Goal: Task Accomplishment & Management: Manage account settings

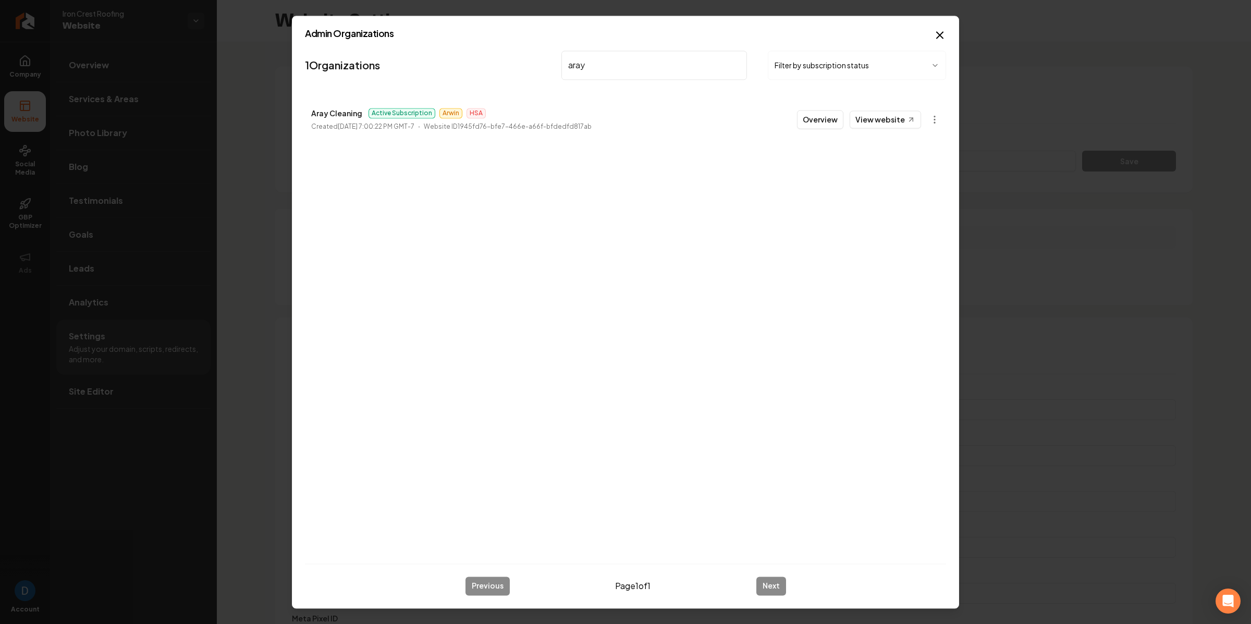
scroll to position [94, 0]
click at [339, 116] on p "Aray Cleaning" at bounding box center [336, 113] width 51 height 13
copy p "Aray Cleaning"
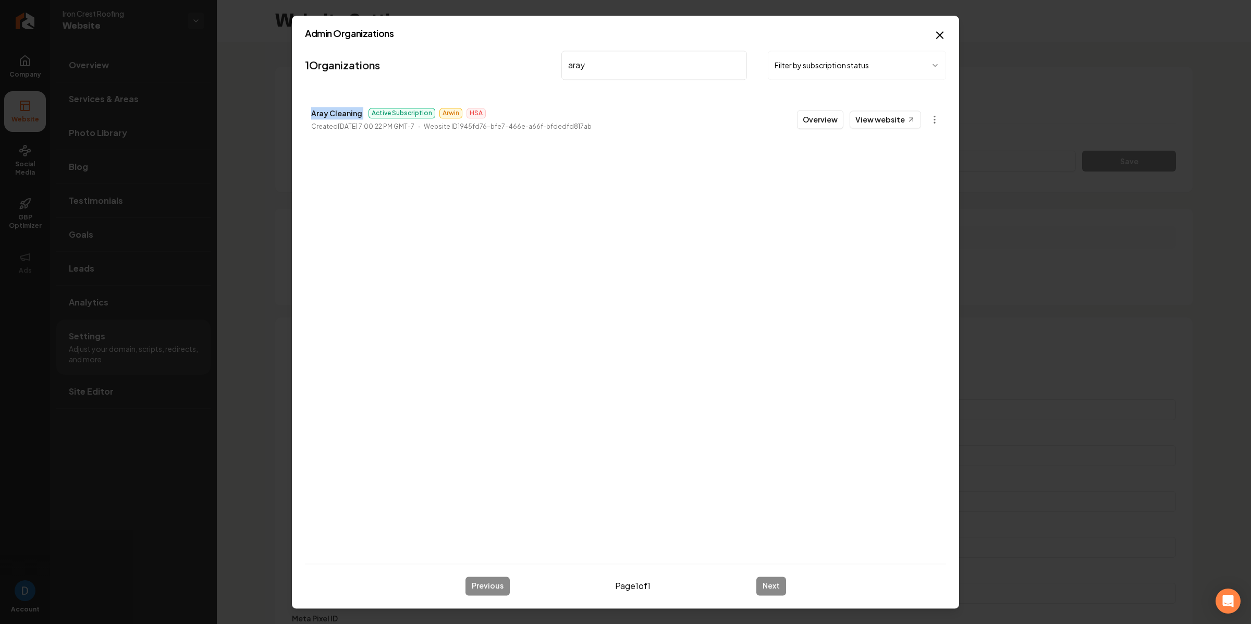
click at [631, 76] on input "aray" at bounding box center [654, 65] width 186 height 29
type input "sasquat"
click at [843, 119] on button "Overview" at bounding box center [820, 119] width 46 height 19
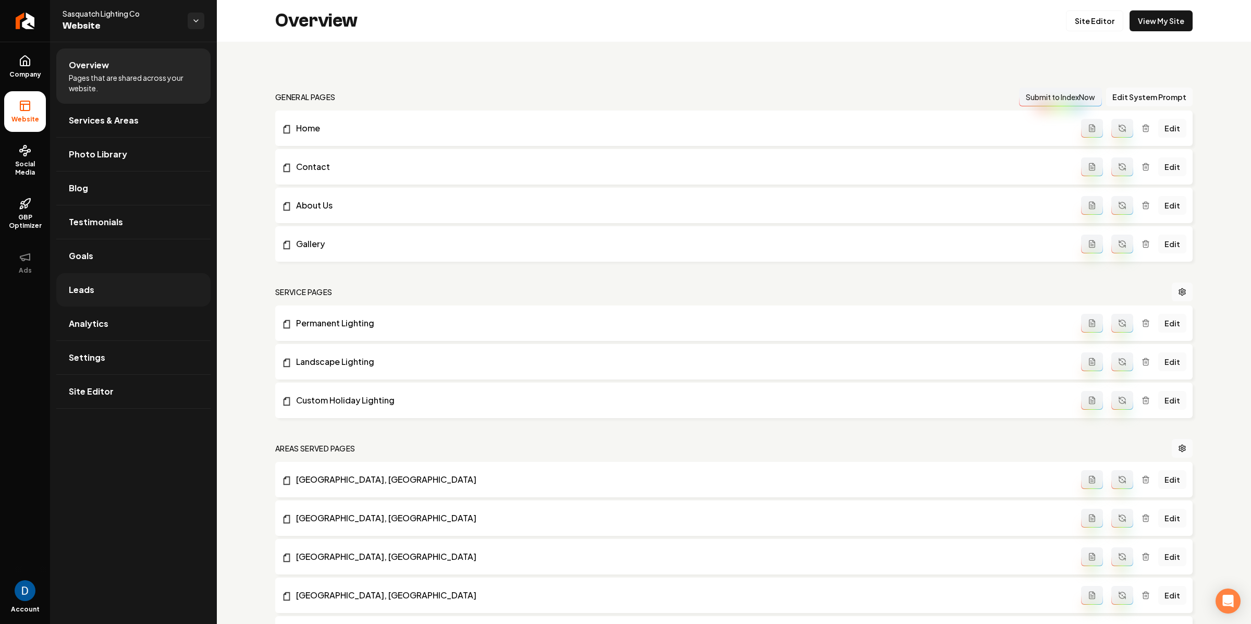
click at [116, 292] on link "Leads" at bounding box center [133, 289] width 154 height 33
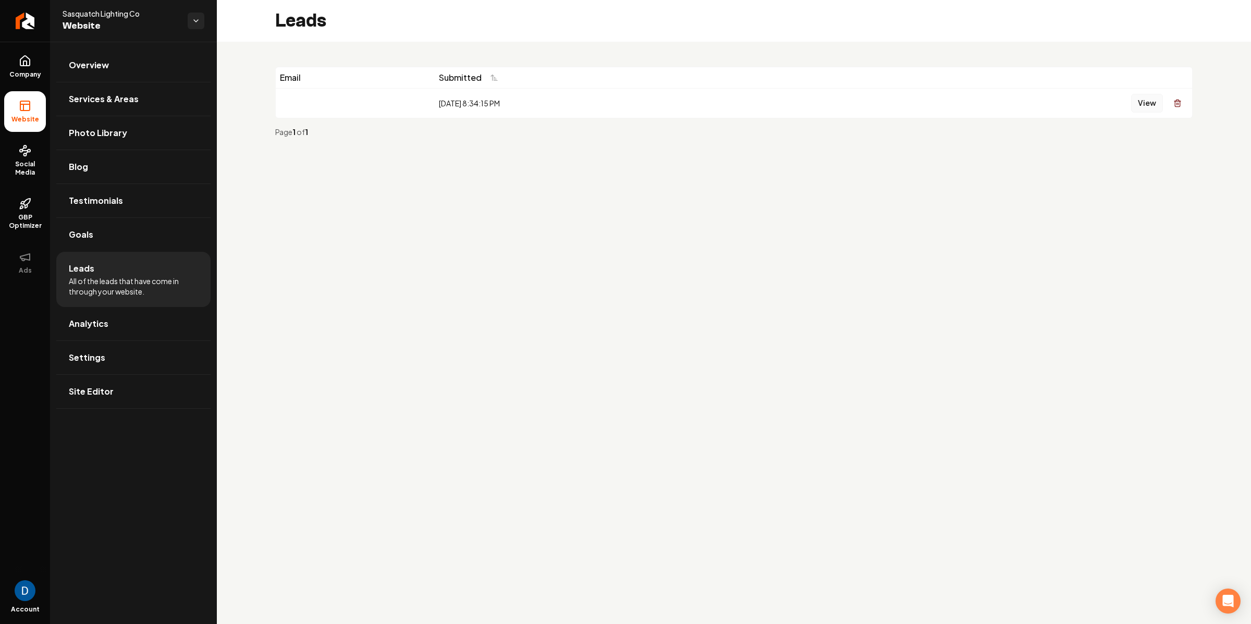
click at [1151, 96] on button "View" at bounding box center [1147, 103] width 32 height 19
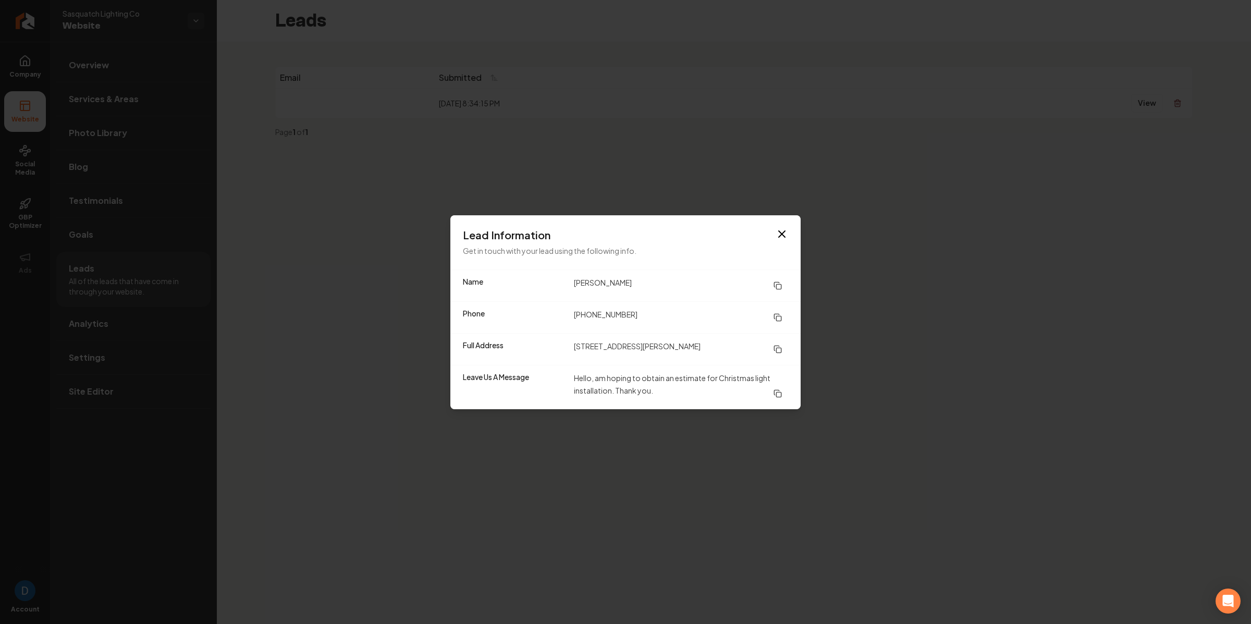
click at [579, 223] on div "Lead Information Get in touch with your lead using the following info." at bounding box center [625, 242] width 350 height 54
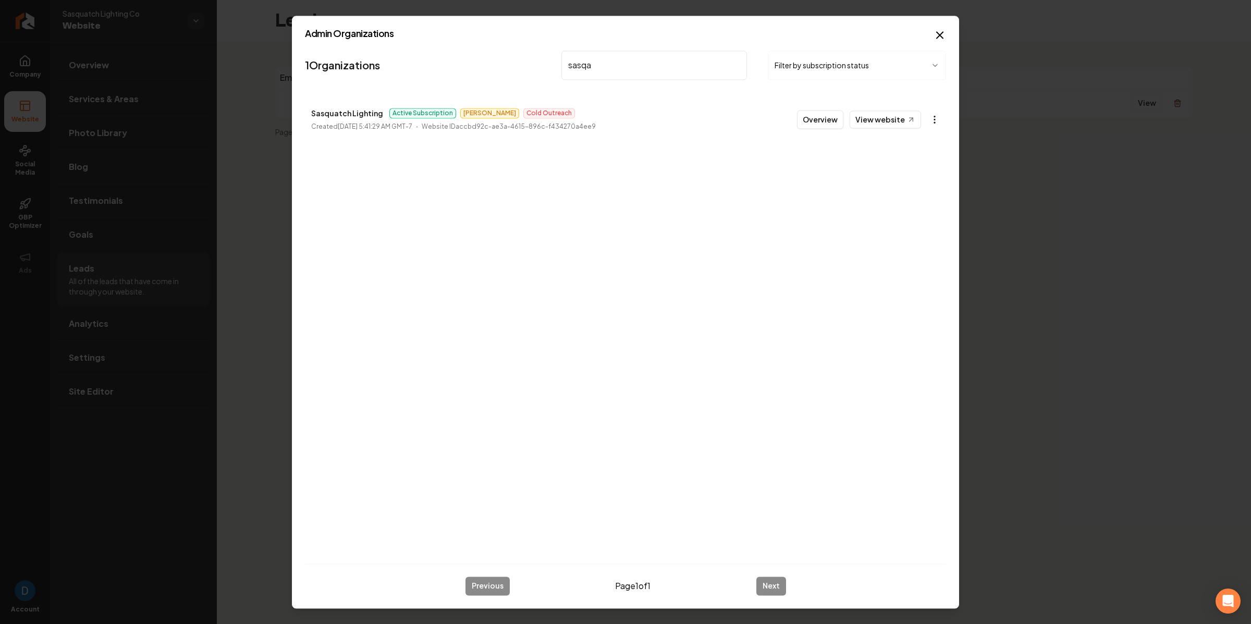
type input "sasqa"
click at [929, 114] on body "Company Website Social Media GBP Optimizer Ads Account Sasquatch Lighting Co We…" at bounding box center [625, 312] width 1251 height 624
click at [910, 212] on link "View in Stripe" at bounding box center [910, 209] width 66 height 17
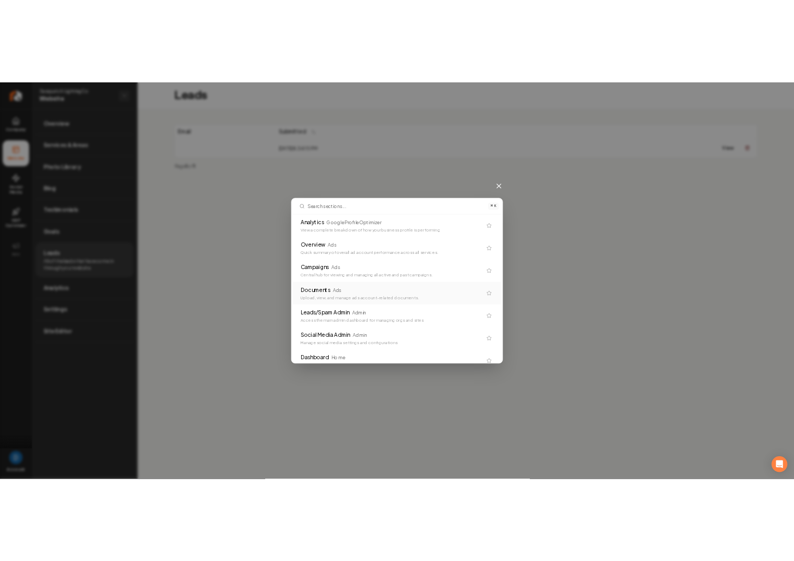
scroll to position [699, 0]
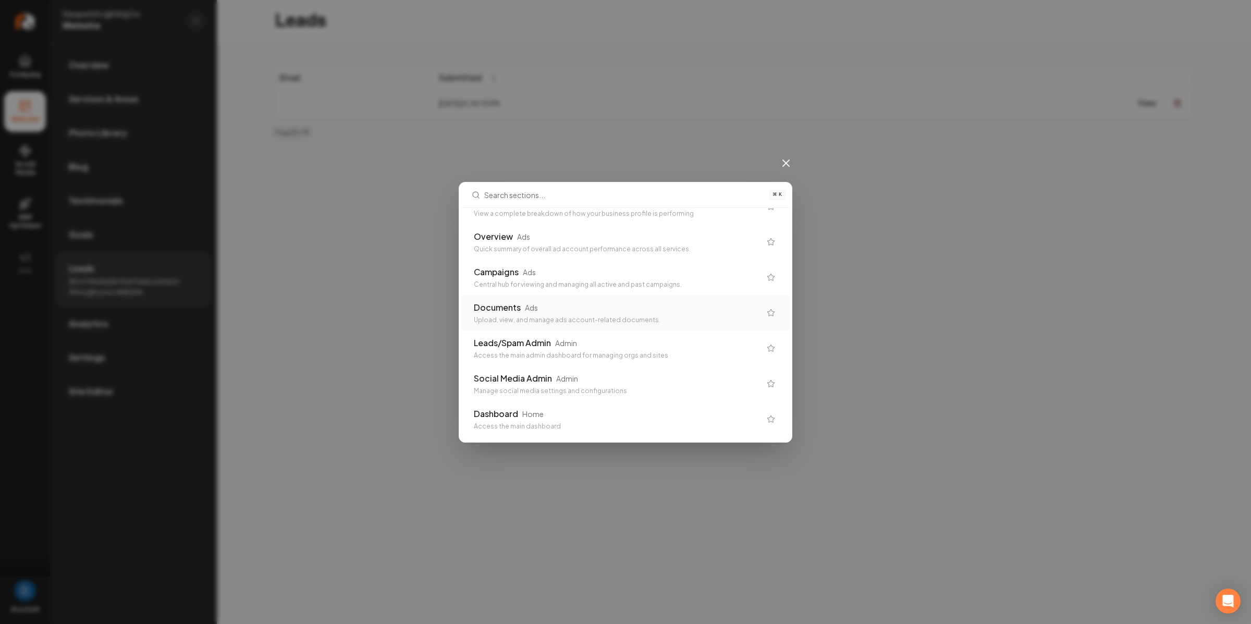
click at [339, 274] on div "⌘ K Subscriber Snapshot Admin Admin Visualize customer snapshot data General Co…" at bounding box center [625, 312] width 1251 height 624
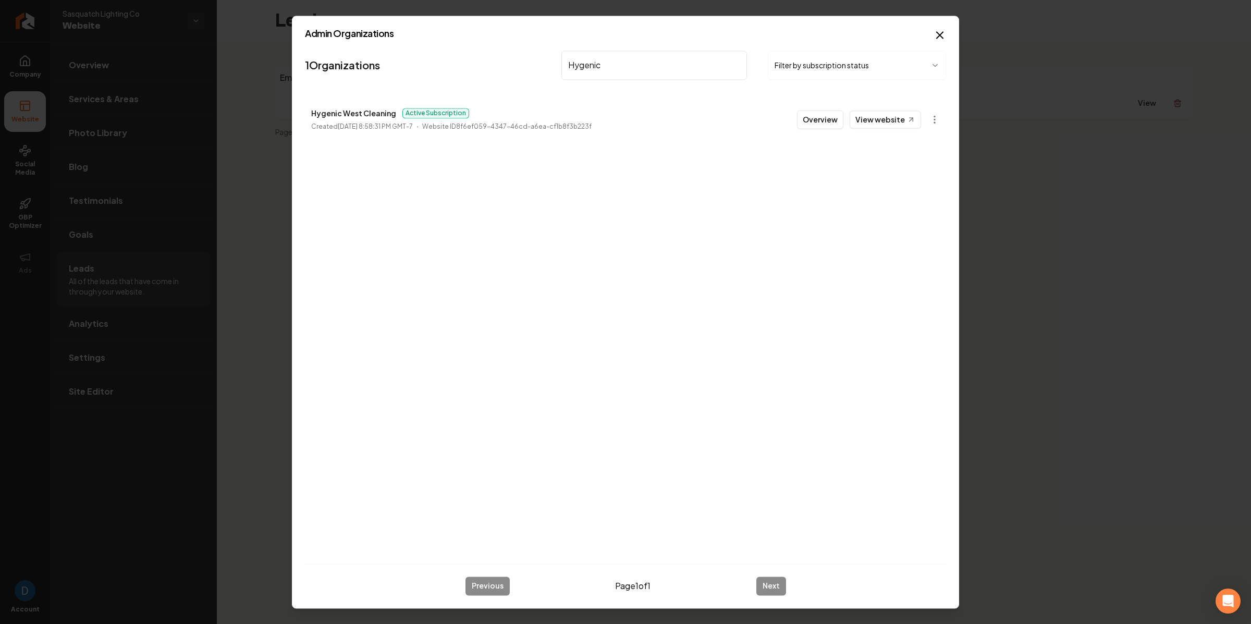
type input "Hygenic"
click at [359, 110] on p "Hygenic West Cleaning" at bounding box center [353, 113] width 85 height 13
copy p "Hygenic West Cleaning"
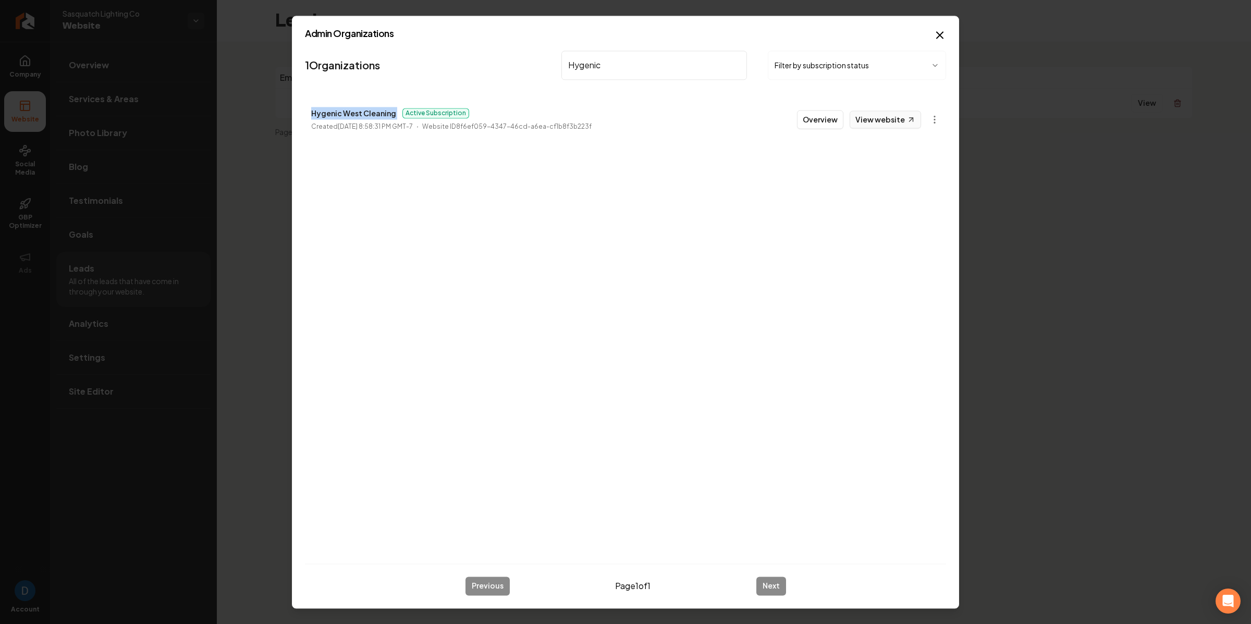
click at [903, 118] on link "View website" at bounding box center [885, 119] width 71 height 18
click at [825, 121] on button "Overview" at bounding box center [820, 119] width 46 height 19
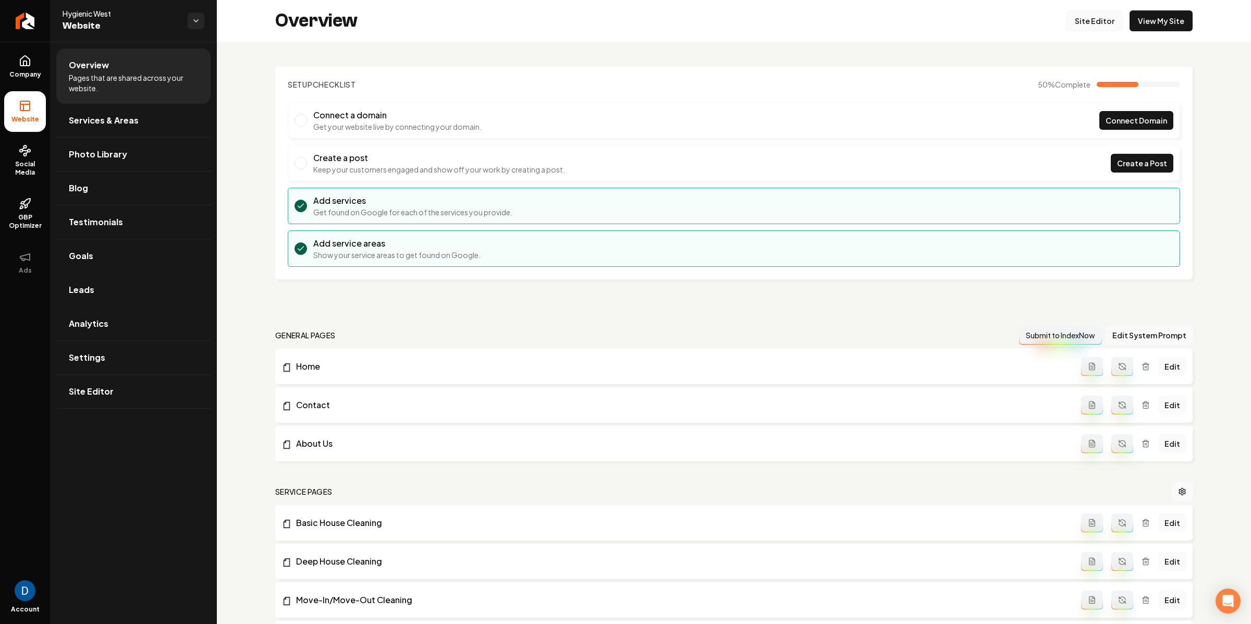
click at [1082, 16] on link "Site Editor" at bounding box center [1094, 20] width 57 height 21
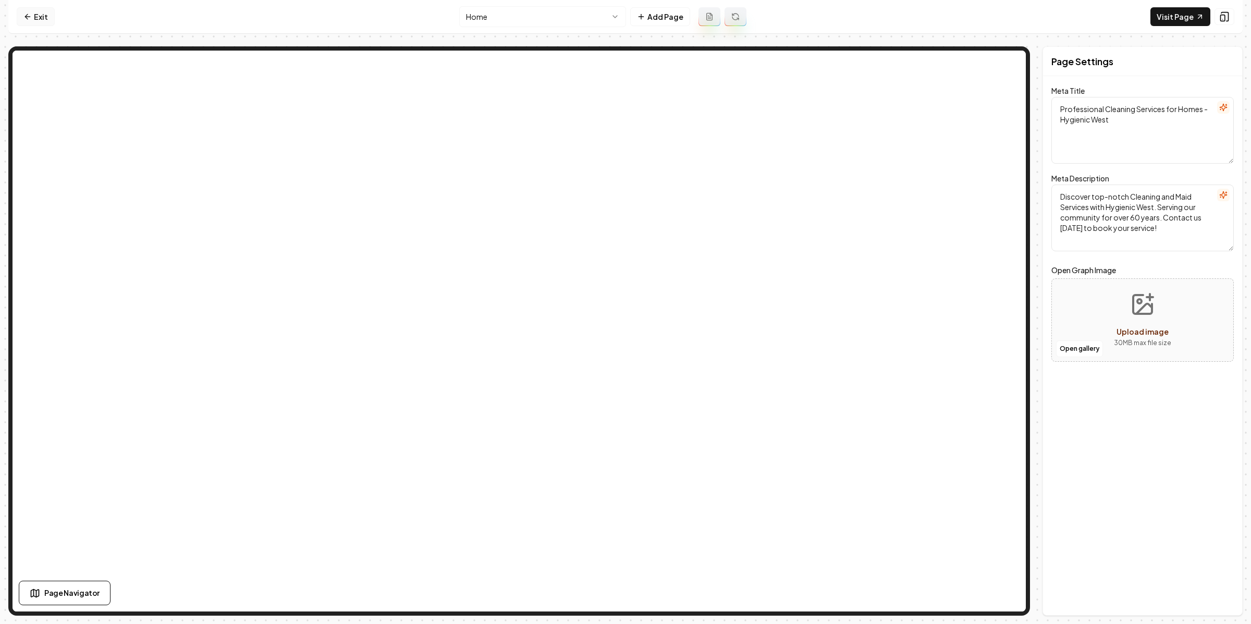
click at [38, 11] on link "Exit" at bounding box center [36, 16] width 38 height 19
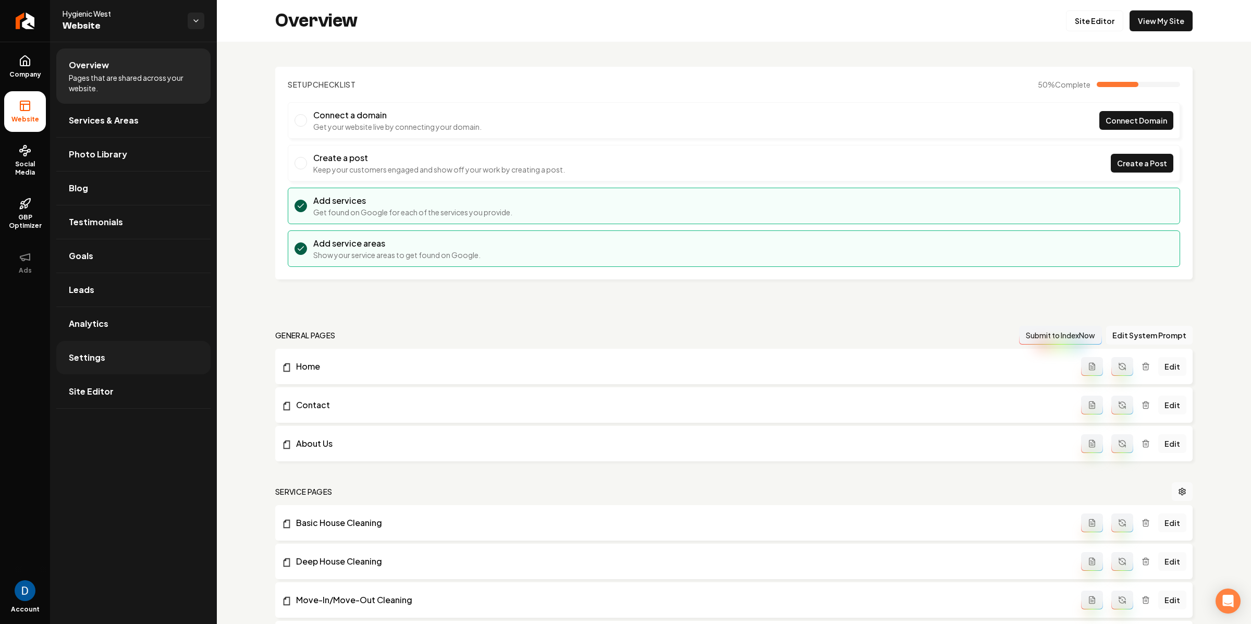
click at [143, 355] on link "Settings" at bounding box center [133, 357] width 154 height 33
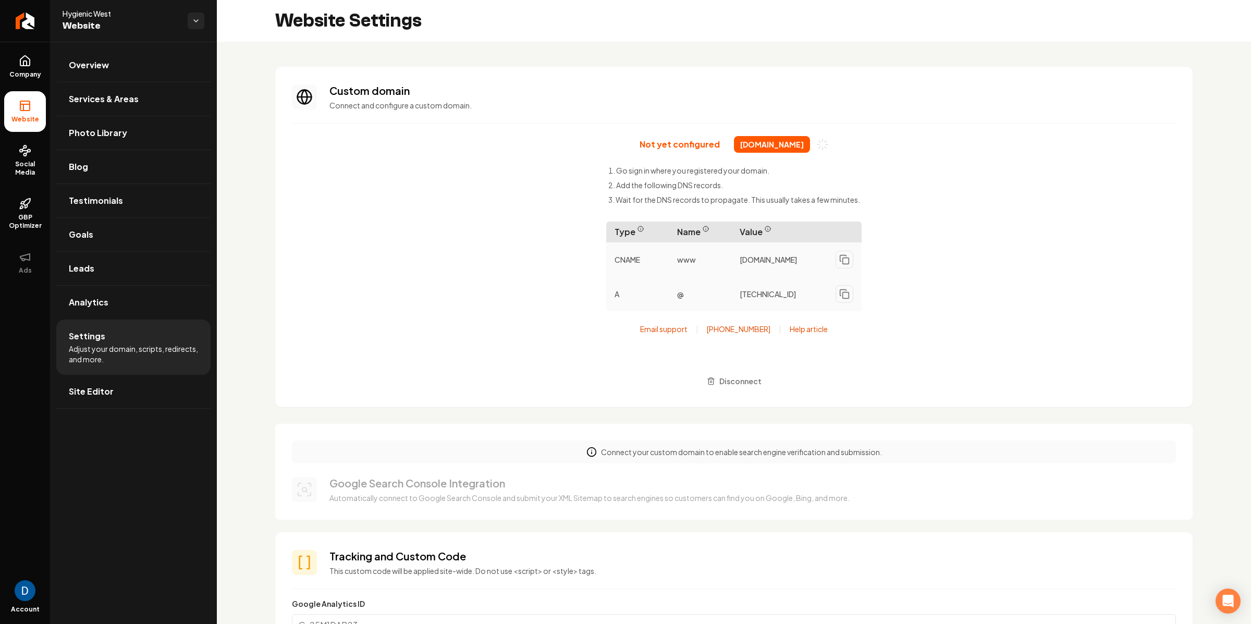
click at [764, 145] on span "hygienicwestcleaning.com" at bounding box center [772, 144] width 76 height 17
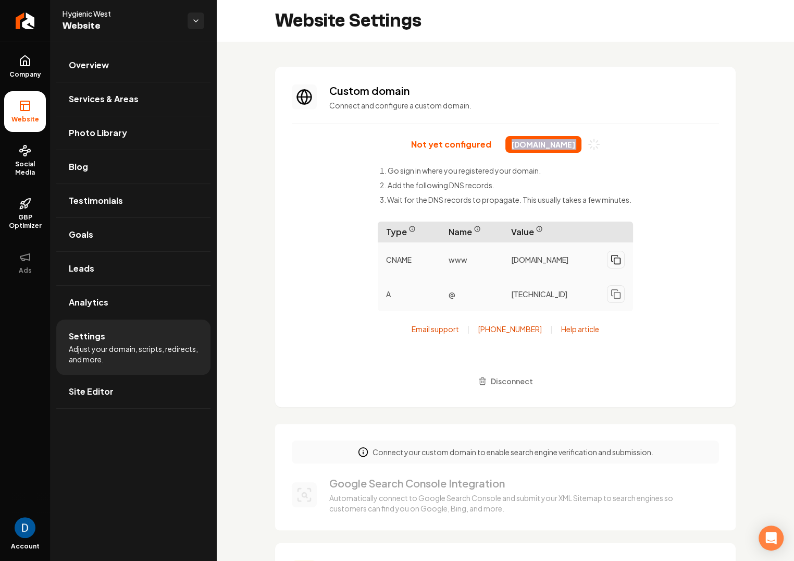
click at [614, 263] on rect "Main content area" at bounding box center [617, 261] width 6 height 6
click at [624, 268] on div "9cb2b1ad3ae9a6eb.vercel-dns-016.com" at bounding box center [568, 260] width 130 height 26
click at [569, 254] on span "9cb2b1ad3ae9a6eb.vercel-dns-016.com" at bounding box center [539, 259] width 57 height 10
click at [620, 270] on div "9cb2b1ad3ae9a6eb.vercel-dns-016.com" at bounding box center [568, 260] width 130 height 26
click at [613, 261] on icon "Main content area" at bounding box center [616, 259] width 10 height 10
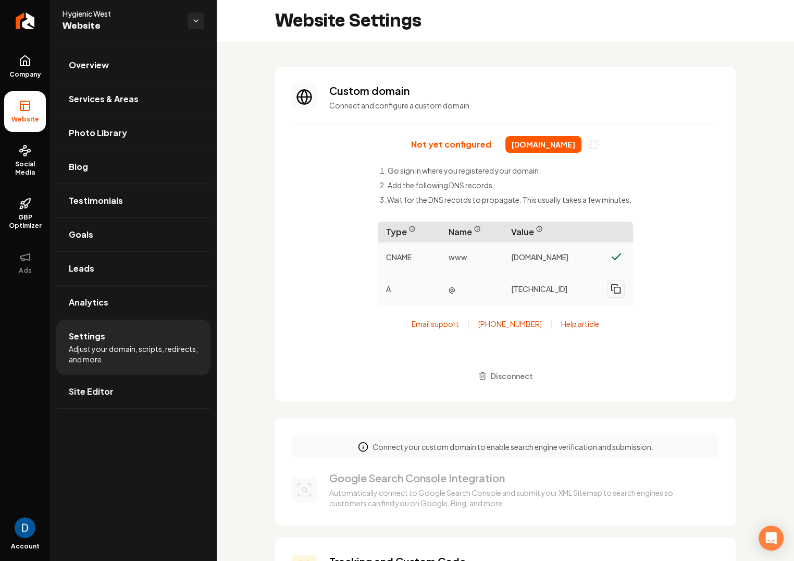
click at [607, 298] on button "Main content area" at bounding box center [616, 289] width 18 height 18
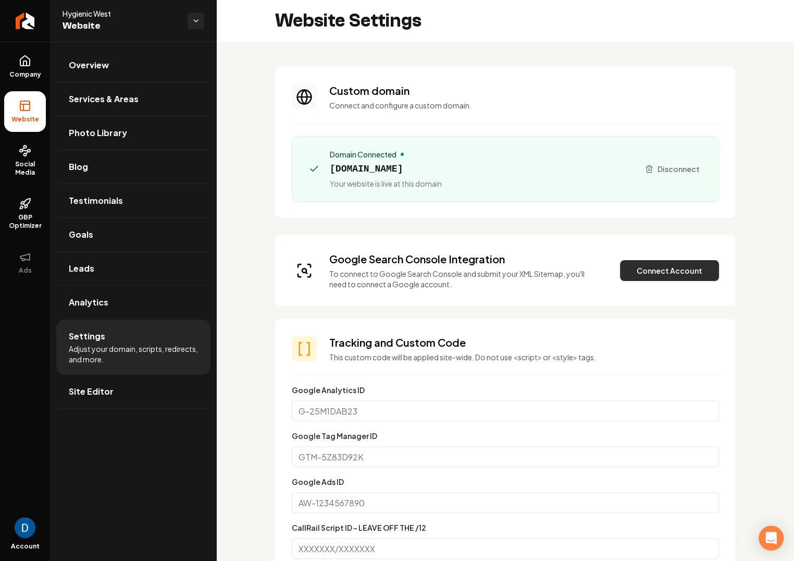
click at [640, 260] on button "Connect Account" at bounding box center [669, 270] width 99 height 21
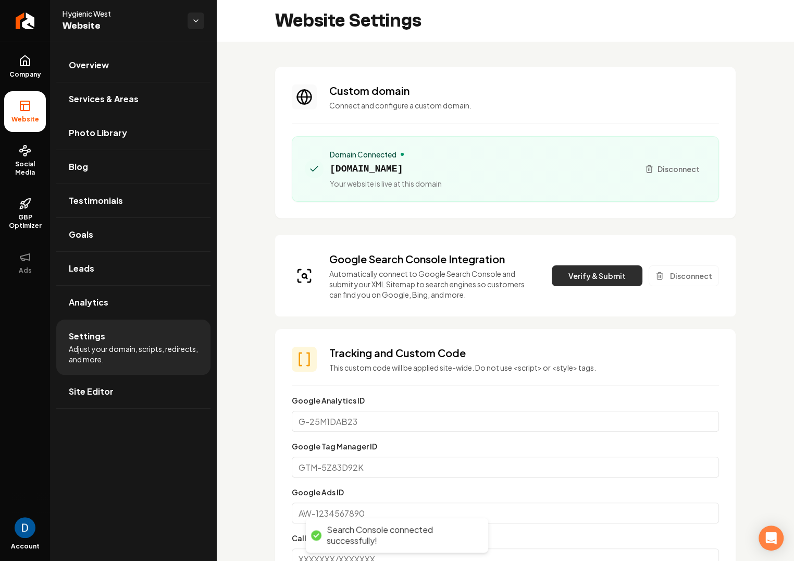
click at [585, 268] on button "Verify & Submit" at bounding box center [597, 275] width 91 height 21
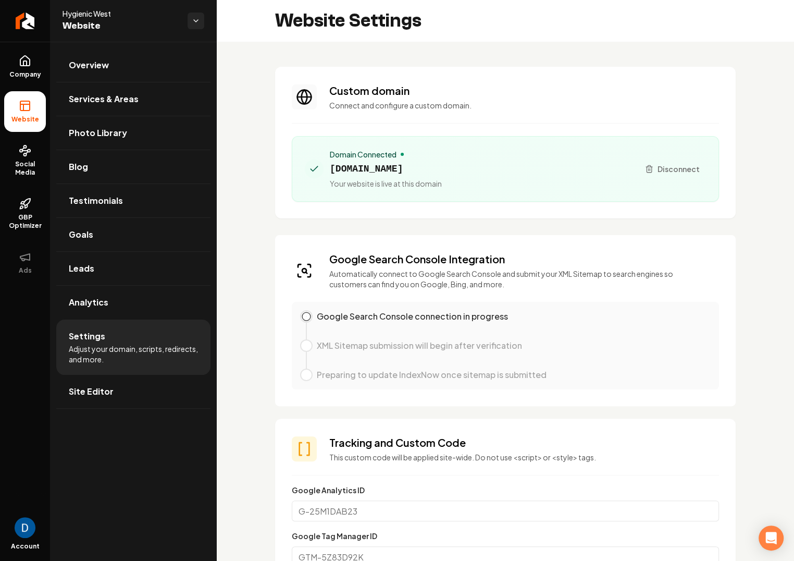
click at [367, 178] on span "Your website is live at this domain" at bounding box center [386, 183] width 112 height 10
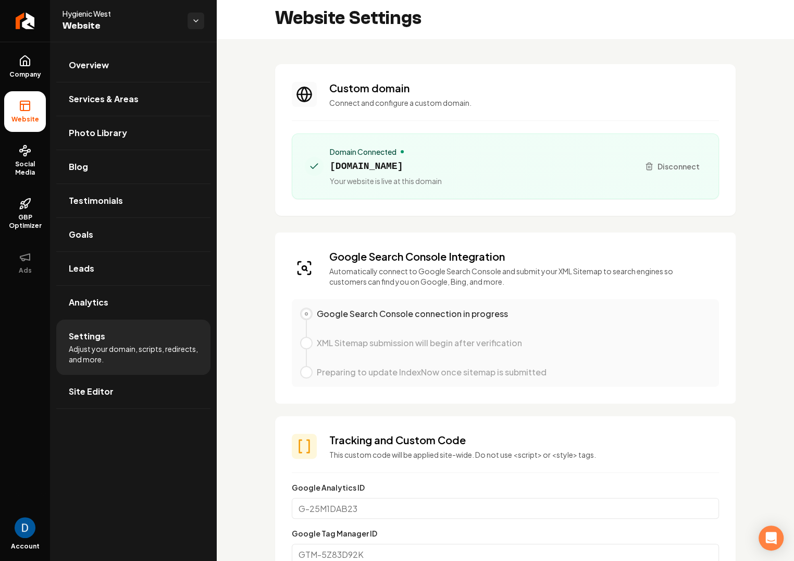
click at [372, 162] on span "hygienicwestcleaning.com" at bounding box center [386, 166] width 112 height 15
copy span "hygienicwestcleaning.com"
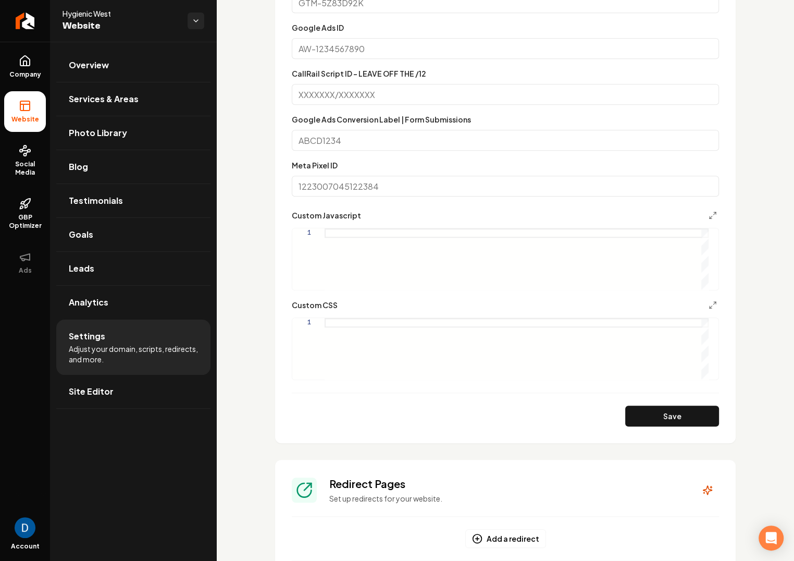
scroll to position [827, 0]
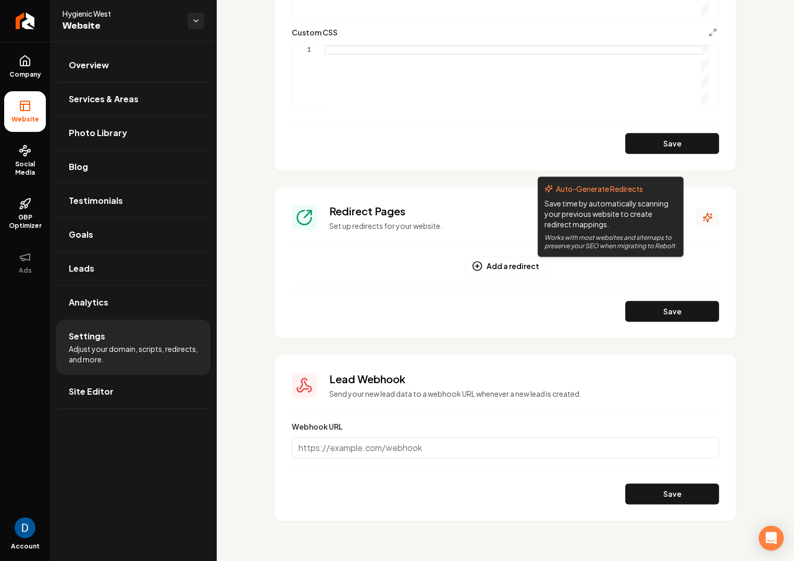
click at [696, 208] on button "Main content area" at bounding box center [707, 217] width 23 height 19
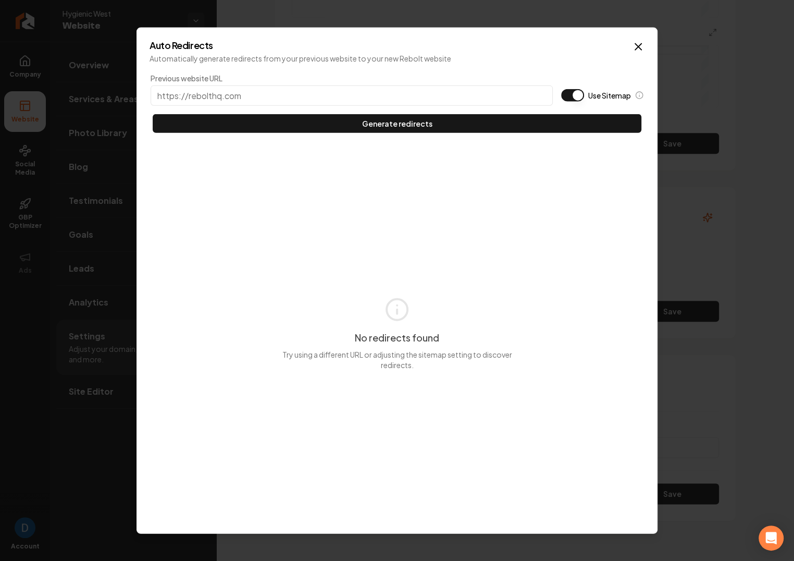
click at [565, 89] on button "Use Sitemap" at bounding box center [572, 95] width 23 height 13
type button "on"
click at [357, 93] on input "Previous website URL" at bounding box center [352, 95] width 402 height 20
paste input "[DOMAIN_NAME]"
drag, startPoint x: 357, startPoint y: 93, endPoint x: 785, endPoint y: 111, distance: 428.8
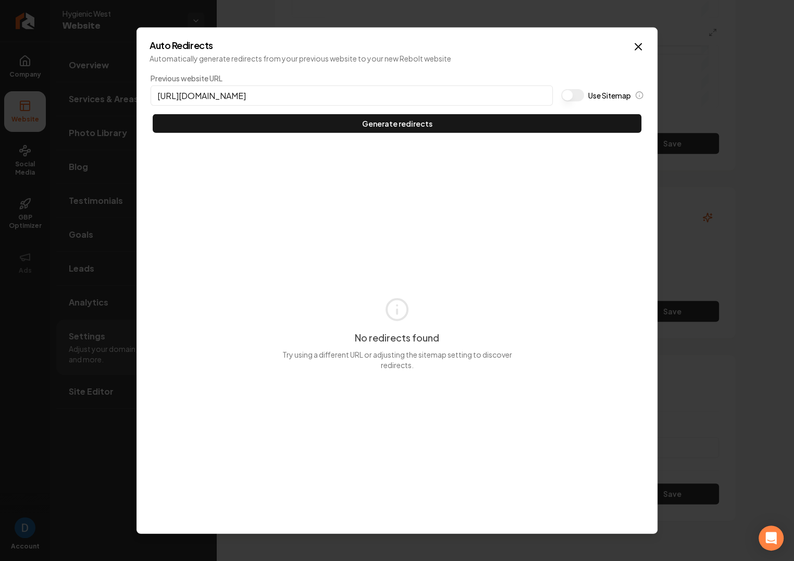
type input "https://hygienicwestcleaning.com"
click at [354, 143] on div "Previous website URL https://hygienicwestcleaning.com Use Sitemap Generate redi…" at bounding box center [397, 296] width 495 height 449
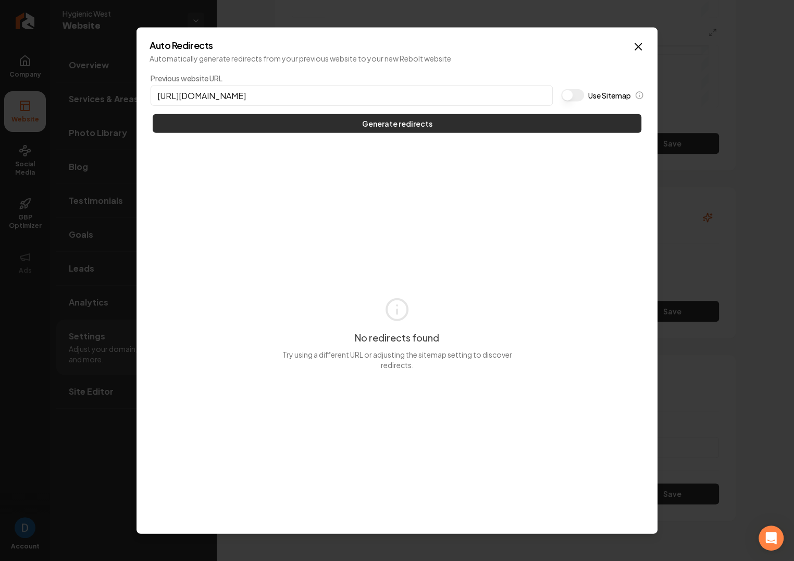
click at [362, 124] on button "Generate redirects" at bounding box center [397, 123] width 489 height 19
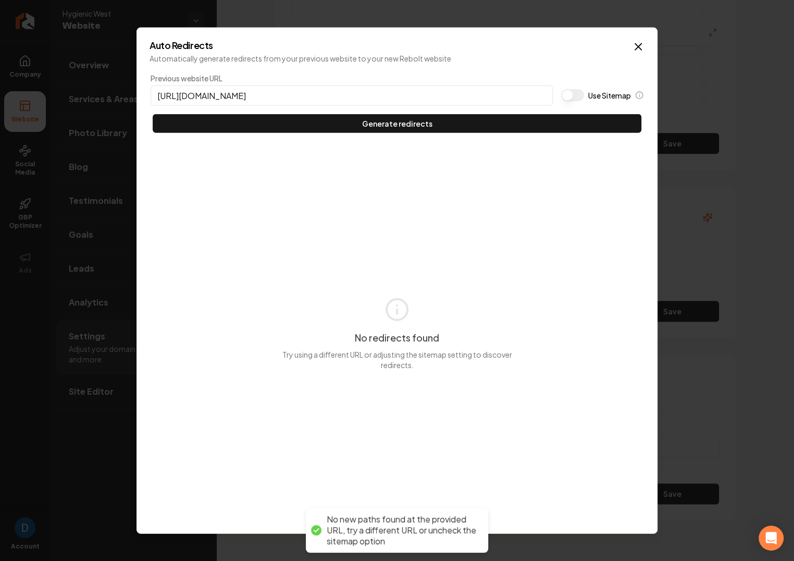
click at [631, 45] on h2 "Auto Redirects" at bounding box center [397, 45] width 495 height 9
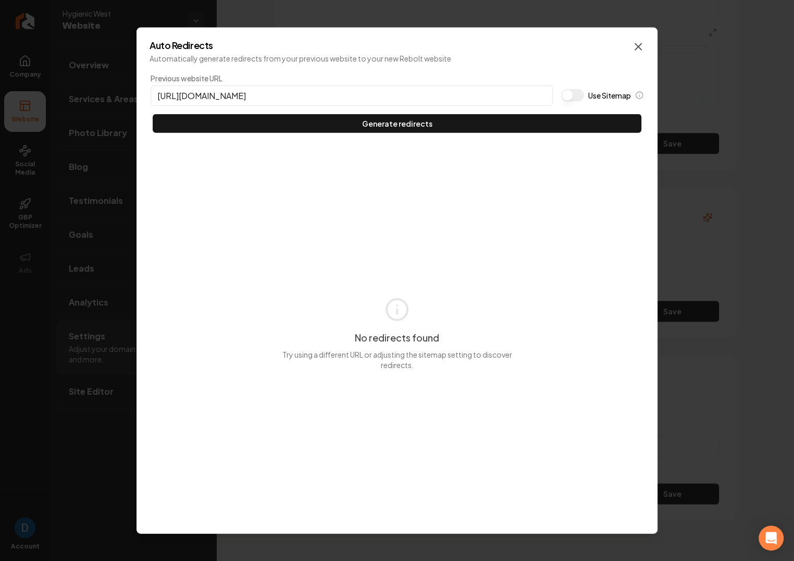
click at [634, 41] on icon "button" at bounding box center [638, 47] width 13 height 13
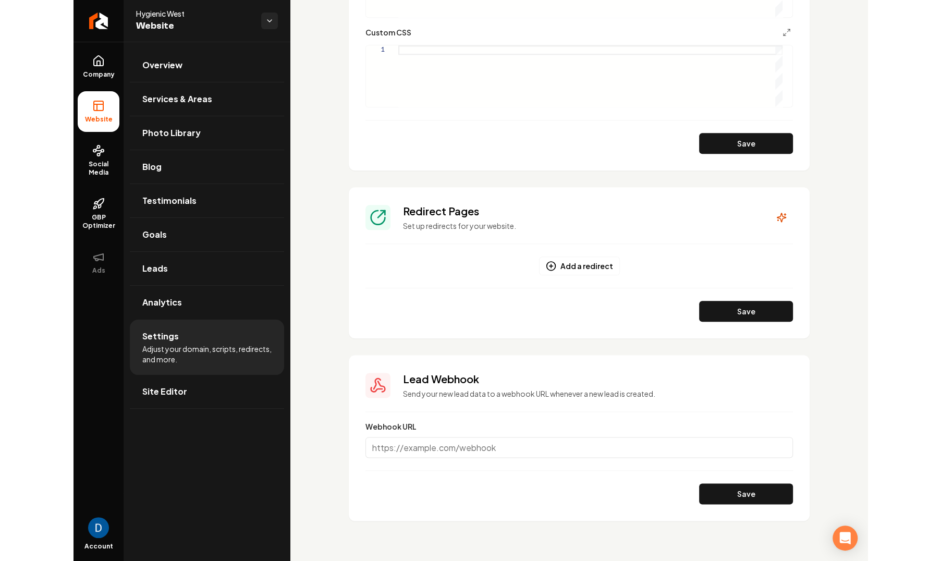
scroll to position [0, 0]
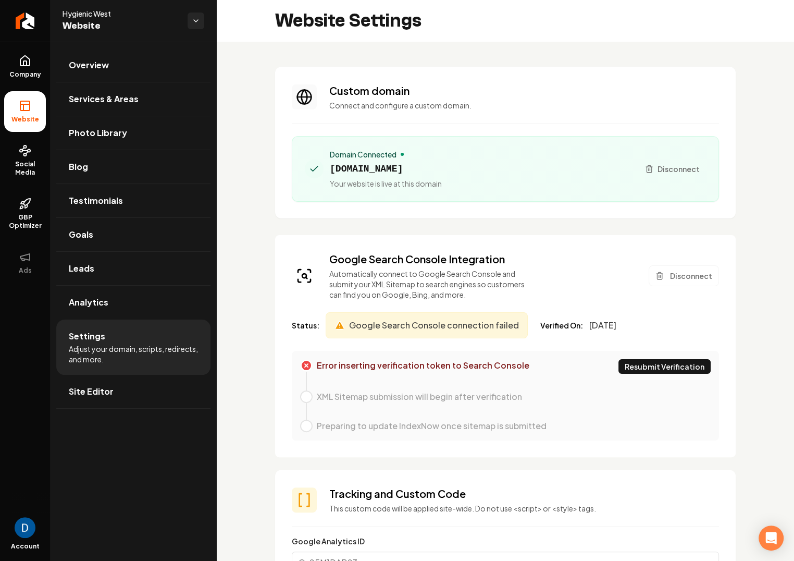
click at [652, 371] on button "Resubmit Verification" at bounding box center [665, 366] width 92 height 15
click at [84, 11] on span "Hygienic West" at bounding box center [121, 13] width 117 height 10
copy span "Hygienic West"
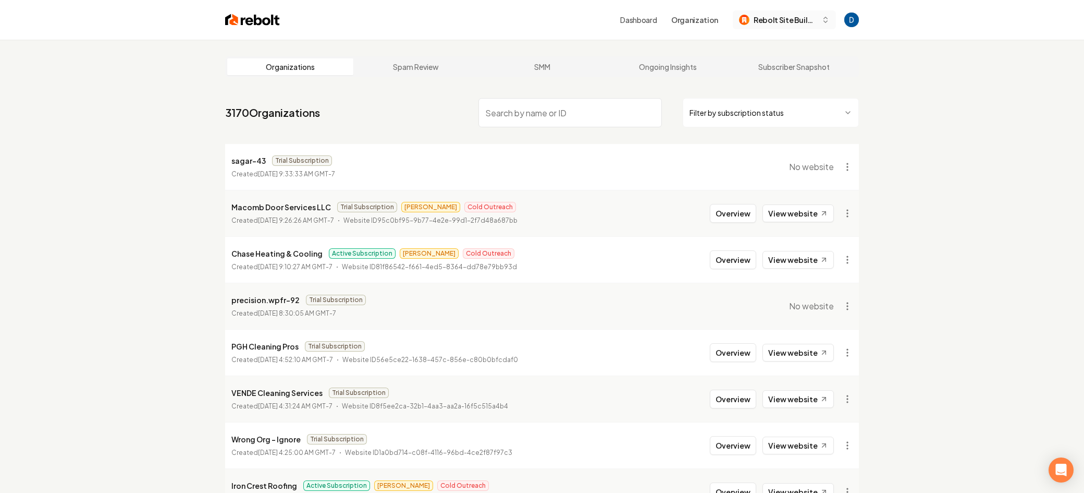
click at [814, 27] on button "Rebolt Site Builder" at bounding box center [784, 19] width 103 height 19
click at [761, 96] on div "TEST ORG" at bounding box center [795, 99] width 120 height 13
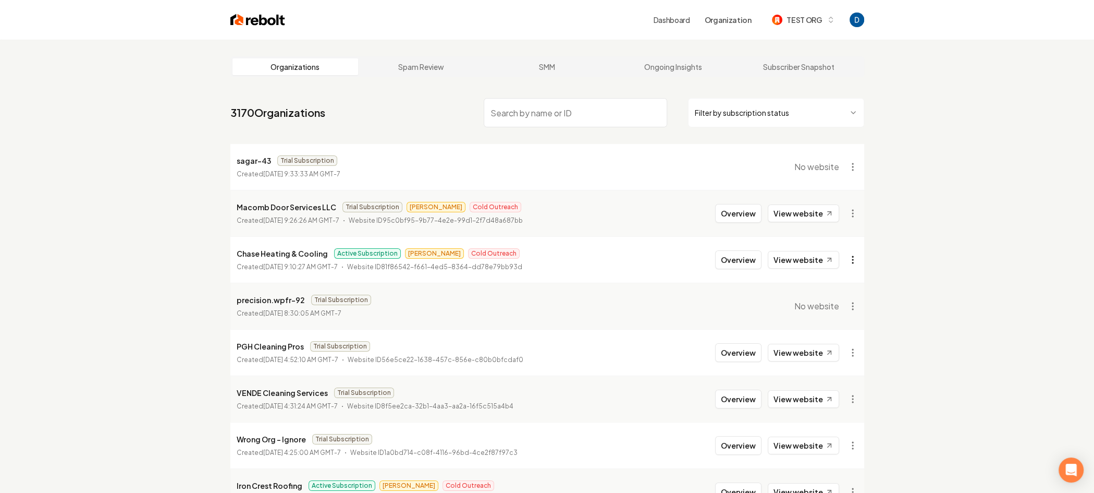
click at [851, 264] on html "Dashboard Organization TEST ORG Organizations Spam Review SMM Ongoing Insights …" at bounding box center [547, 246] width 1094 height 493
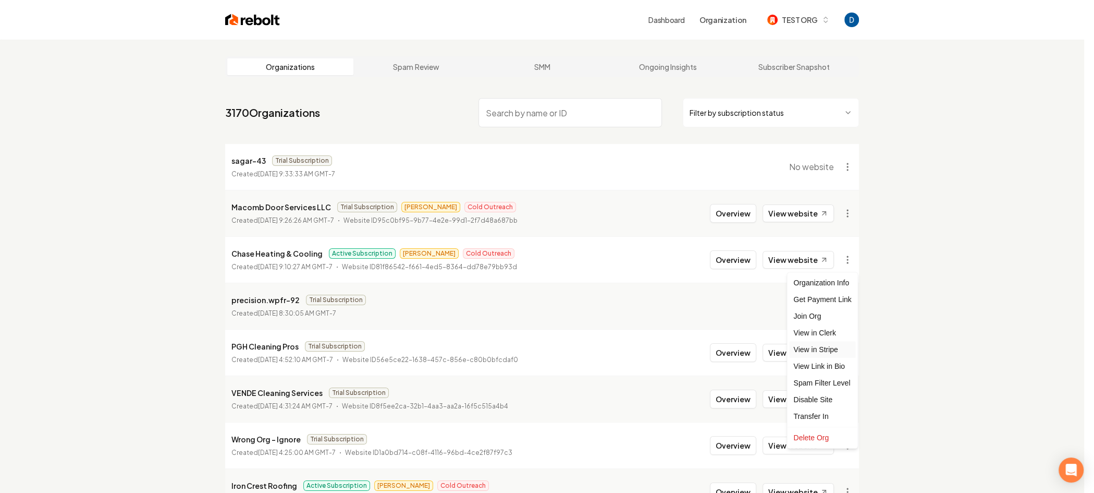
click at [821, 346] on link "View in Stripe" at bounding box center [822, 349] width 66 height 17
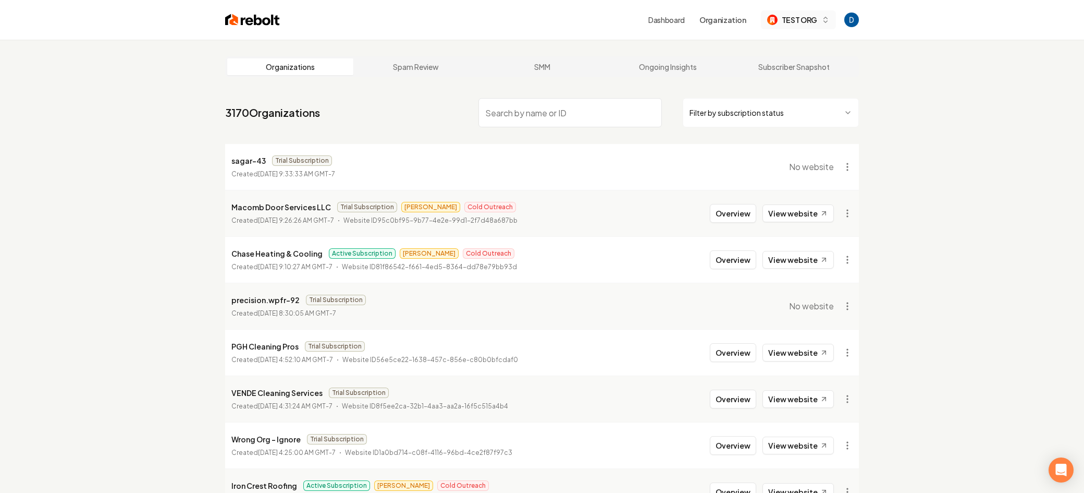
click at [807, 22] on span "TEST ORG" at bounding box center [799, 20] width 35 height 11
click at [770, 82] on div "Rebolt Site Builder" at bounding box center [799, 73] width 155 height 25
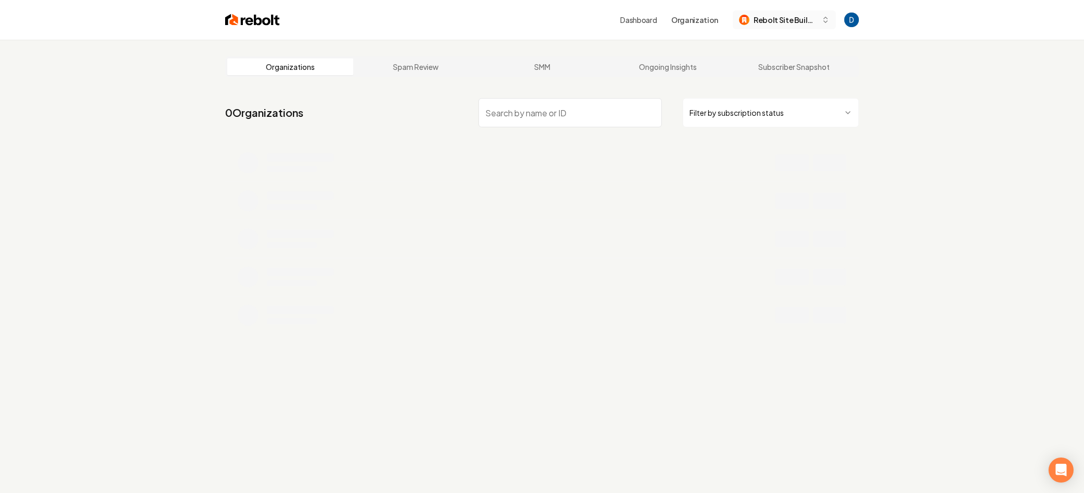
click at [803, 24] on span "Rebolt Site Builder" at bounding box center [786, 20] width 64 height 11
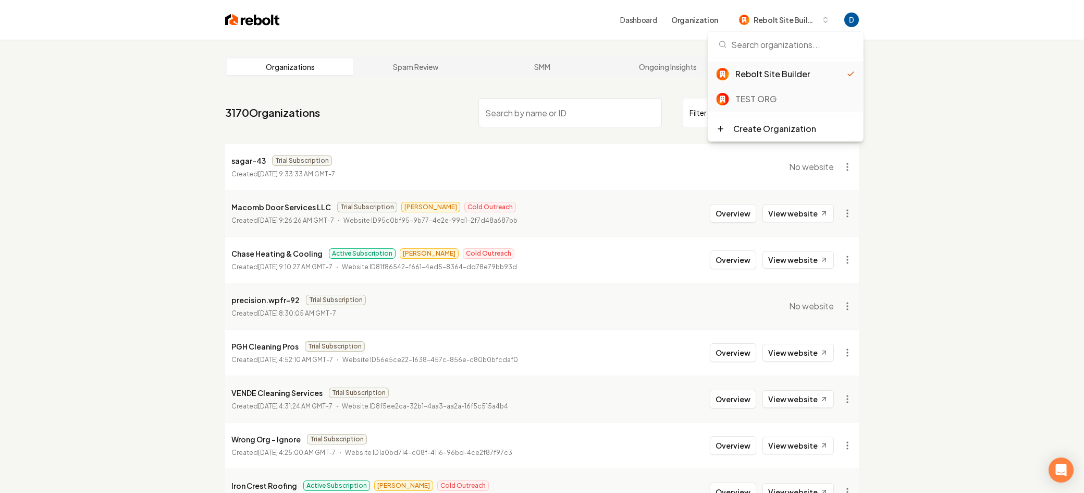
click at [744, 95] on div "TEST ORG" at bounding box center [795, 99] width 120 height 13
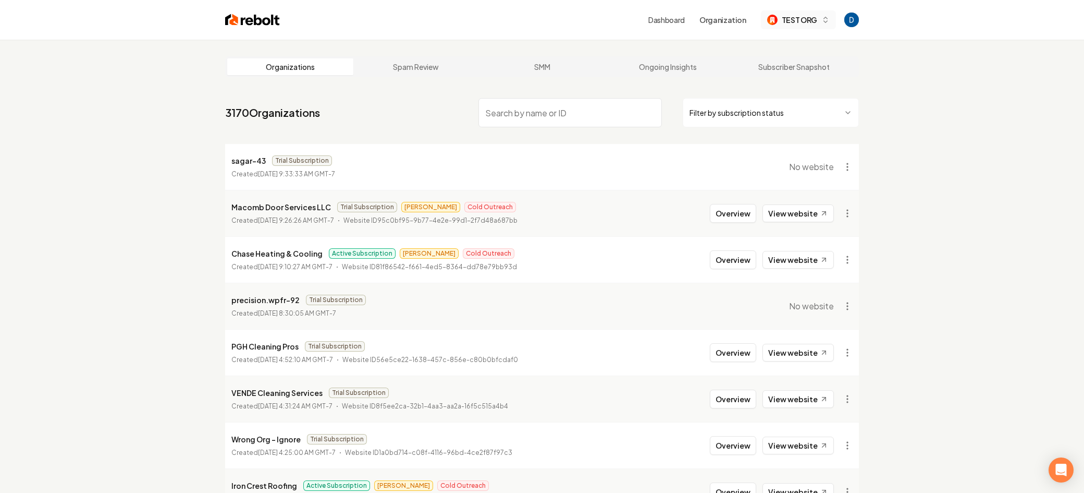
click at [820, 21] on button "TEST ORG" at bounding box center [798, 19] width 75 height 19
click at [775, 97] on div "TEST ORG" at bounding box center [805, 99] width 112 height 13
click at [786, 102] on div "TEST ORG" at bounding box center [805, 99] width 112 height 13
click at [793, 100] on div "TEST ORG" at bounding box center [805, 99] width 112 height 13
click at [549, 107] on input "search" at bounding box center [569, 112] width 183 height 29
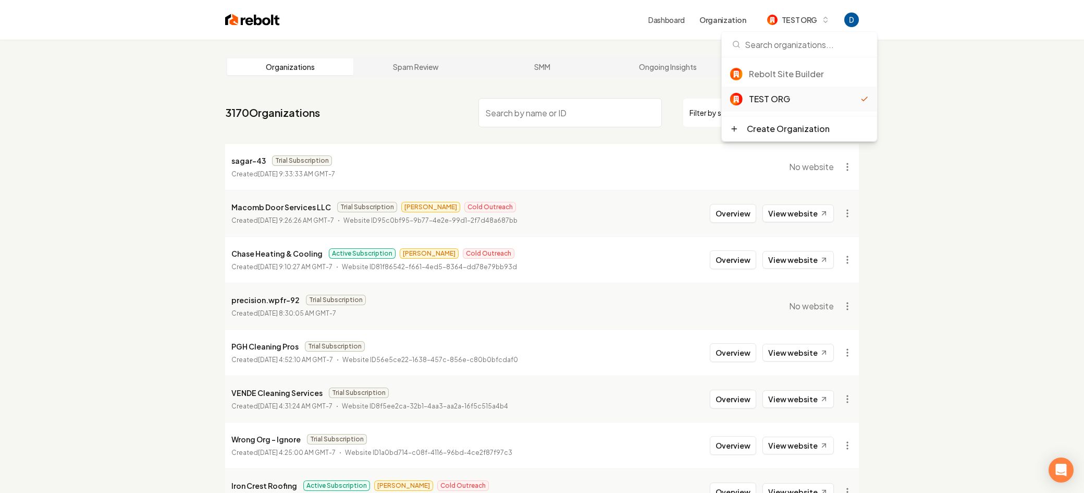
paste input "GWP"
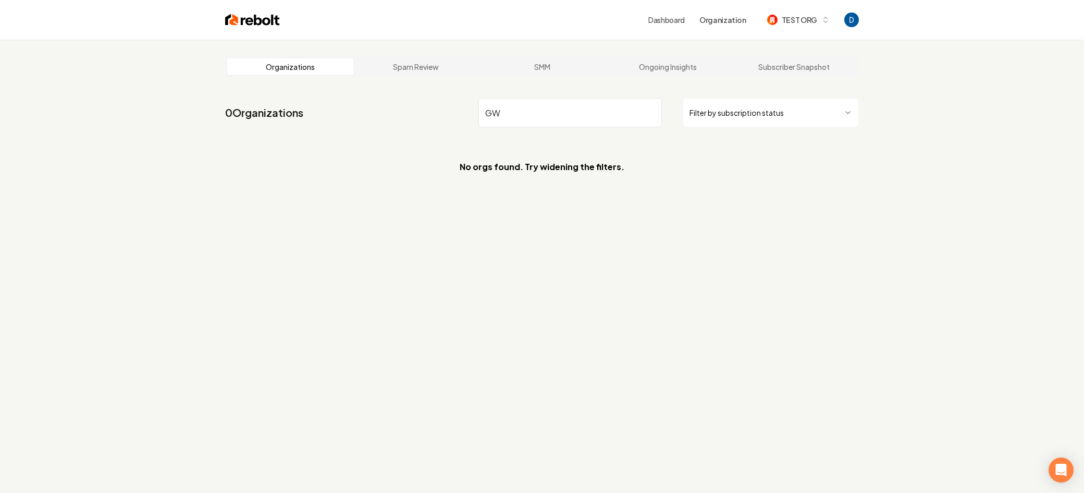
type input "G"
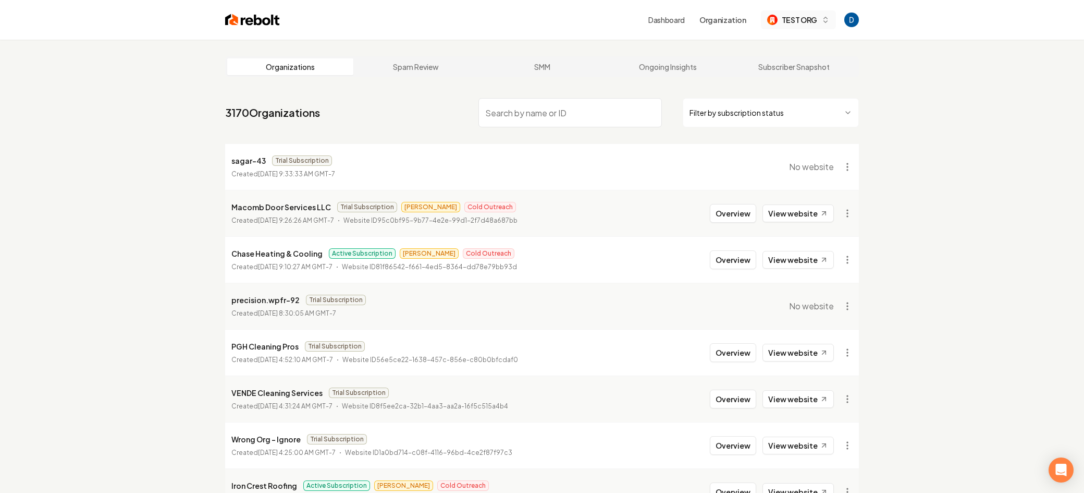
click at [803, 11] on button "TEST ORG" at bounding box center [798, 19] width 75 height 19
click at [778, 77] on div "Rebolt Site Builder" at bounding box center [809, 74] width 120 height 13
click at [225, 117] on link "3170 Organizations" at bounding box center [272, 112] width 95 height 15
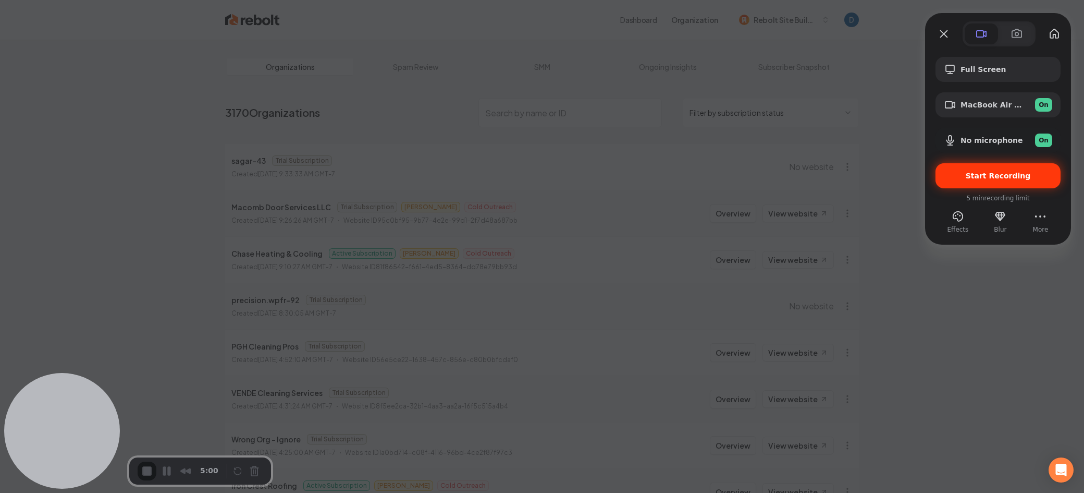
click at [969, 174] on span "Start Recording" at bounding box center [998, 175] width 108 height 8
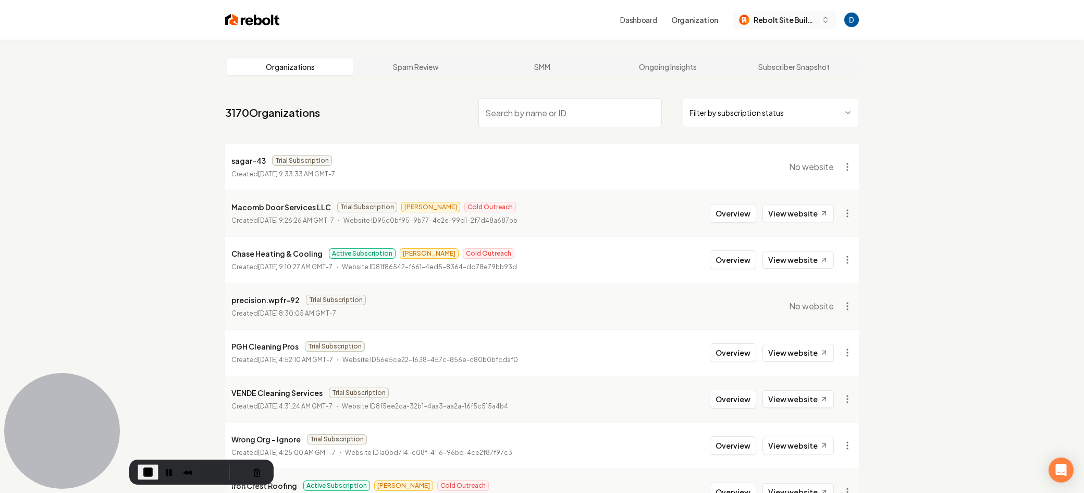
click at [807, 18] on span "Rebolt Site Builder" at bounding box center [786, 20] width 64 height 11
click at [753, 95] on div "TEST ORG" at bounding box center [795, 99] width 120 height 13
click at [815, 11] on button "TEST ORG" at bounding box center [798, 19] width 75 height 19
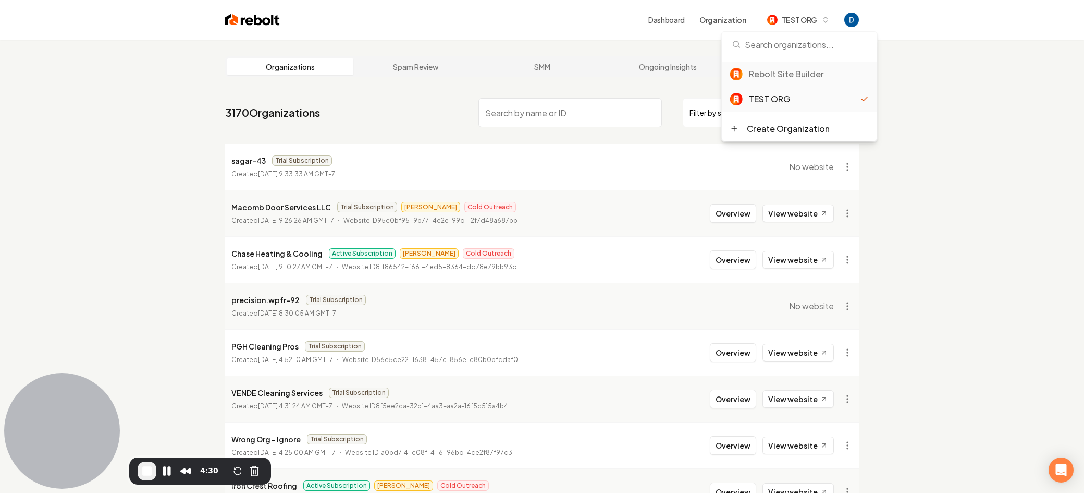
click at [785, 74] on div "Rebolt Site Builder" at bounding box center [809, 74] width 120 height 13
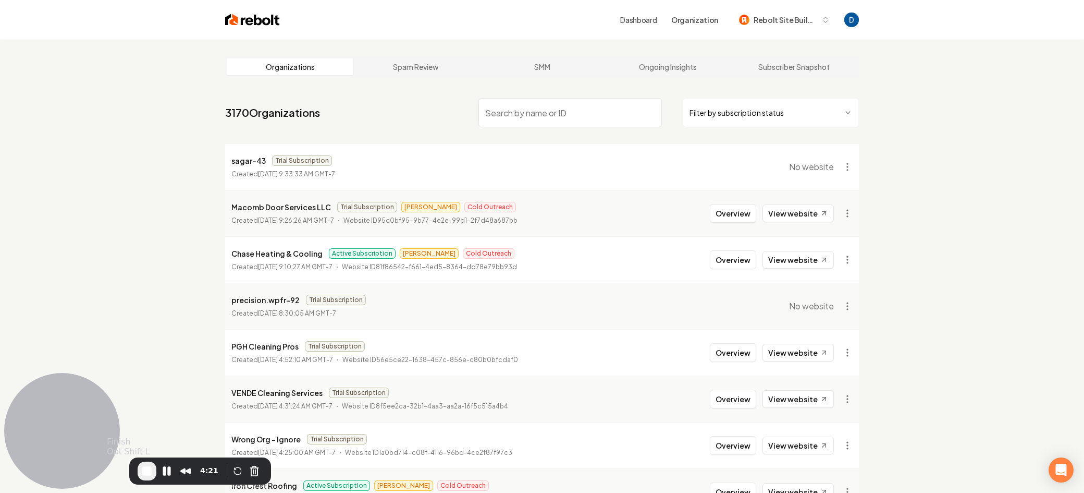
click at [152, 466] on span "End Recording" at bounding box center [147, 470] width 13 height 13
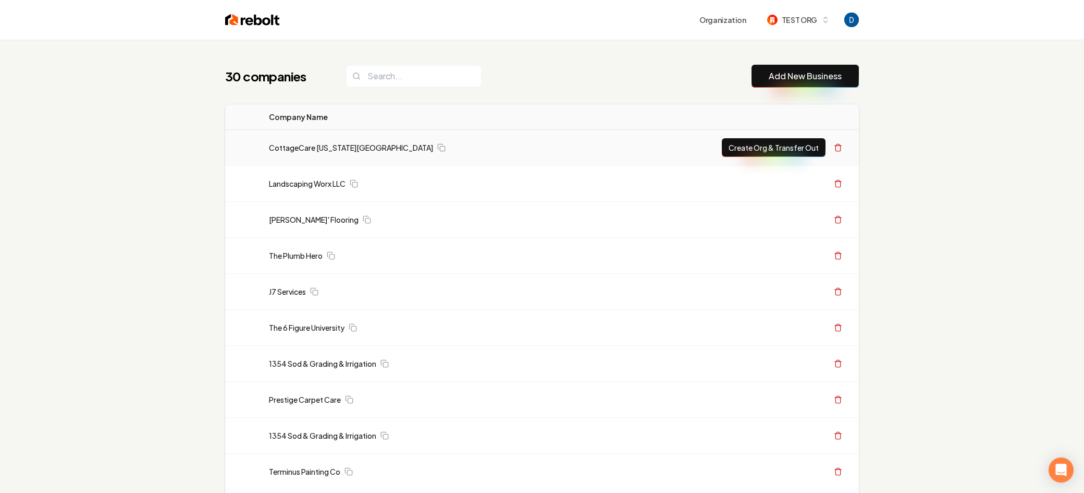
click at [474, 151] on div "CottageCare [US_STATE][GEOGRAPHIC_DATA]" at bounding box center [435, 147] width 333 height 10
click at [618, 148] on div "Create Org & Transfer Out" at bounding box center [730, 147] width 232 height 19
click at [316, 145] on link "CottageCare [US_STATE][GEOGRAPHIC_DATA]" at bounding box center [351, 147] width 164 height 10
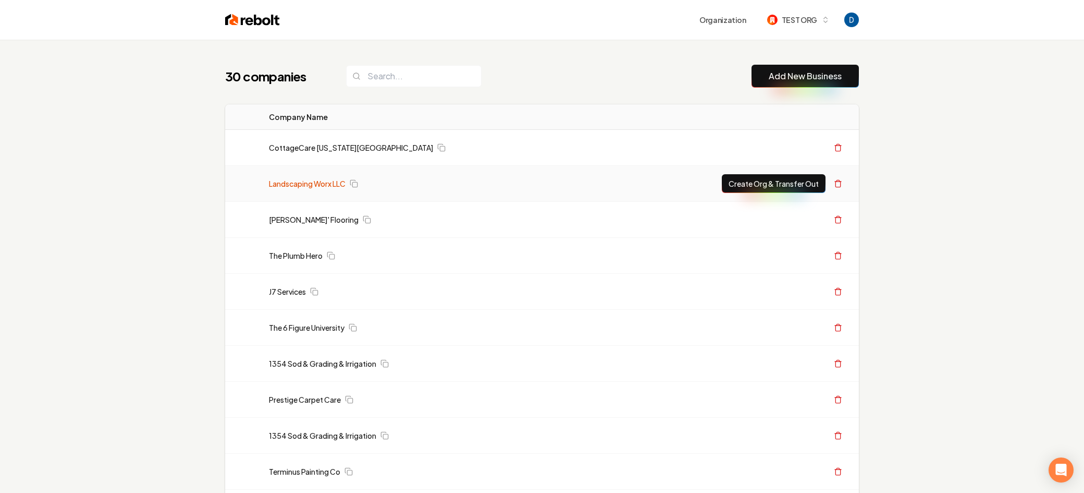
click at [307, 180] on link "Landscaping Worx LLC" at bounding box center [307, 183] width 77 height 10
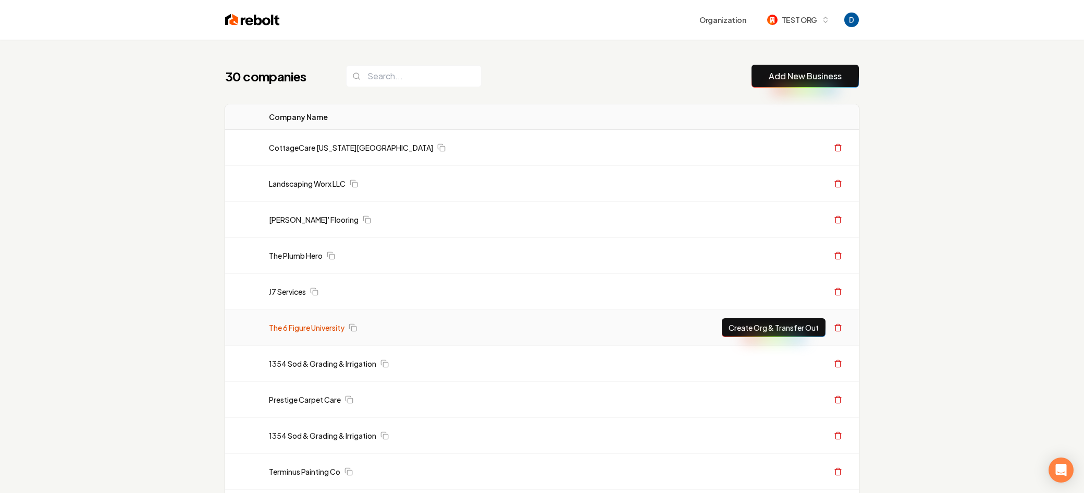
click at [331, 328] on link "The 6 Figure University" at bounding box center [307, 327] width 76 height 10
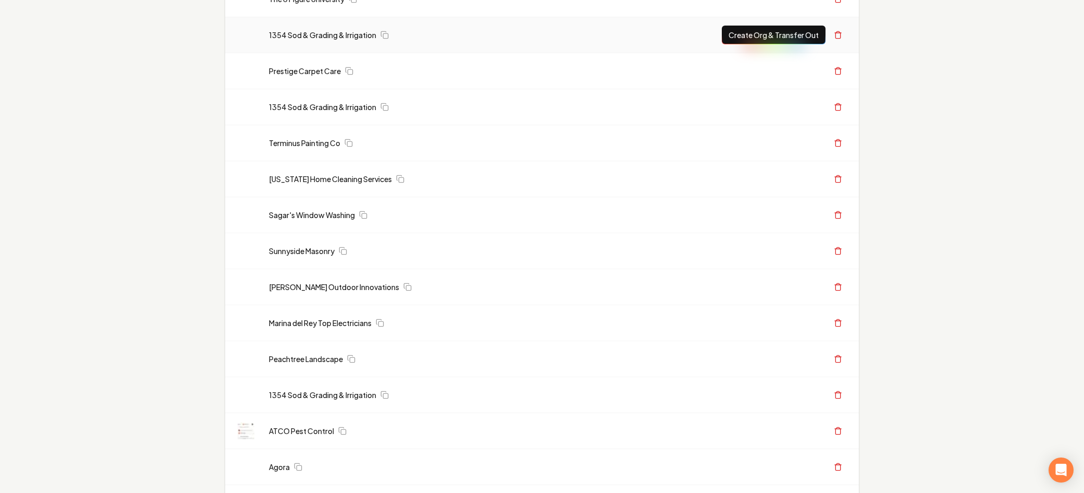
scroll to position [415, 0]
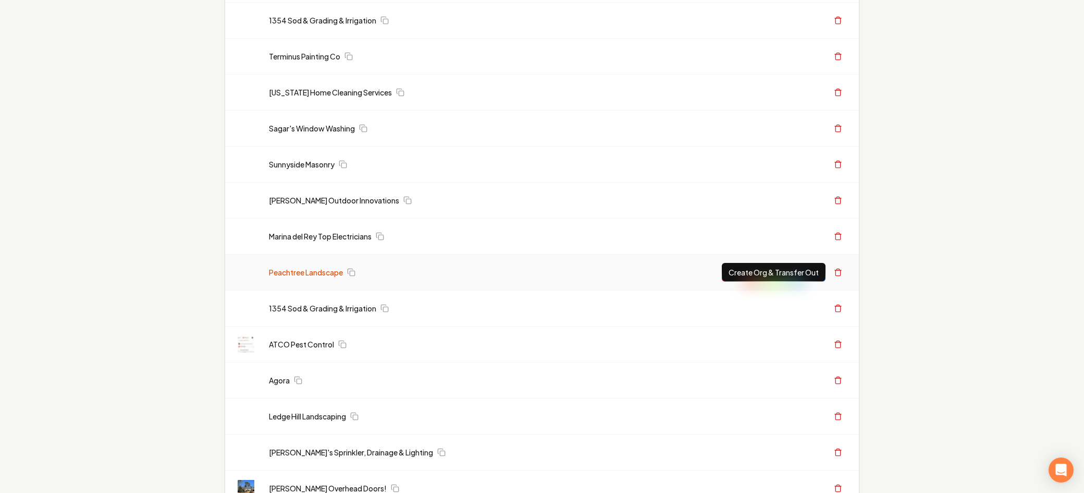
click at [338, 267] on link "Peachtree Landscape" at bounding box center [306, 272] width 74 height 10
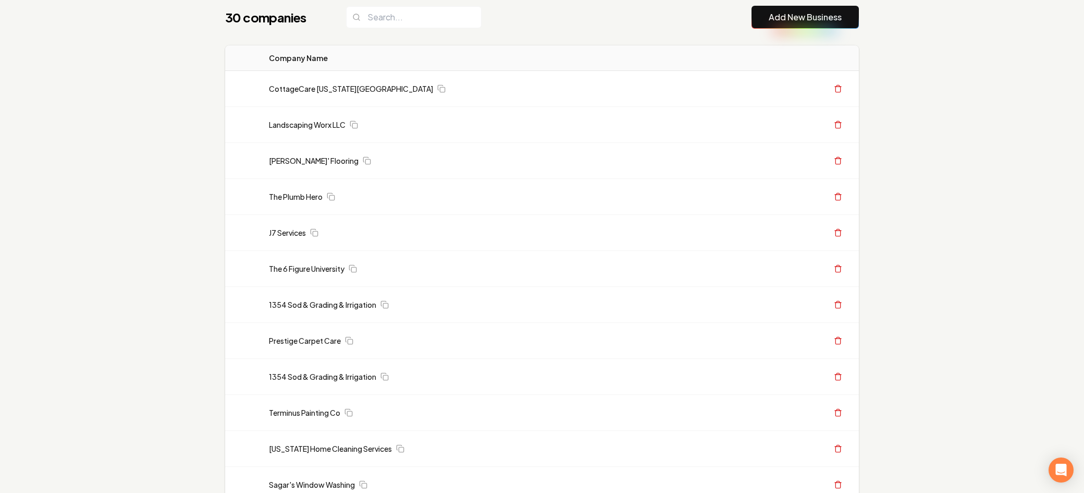
scroll to position [603, 0]
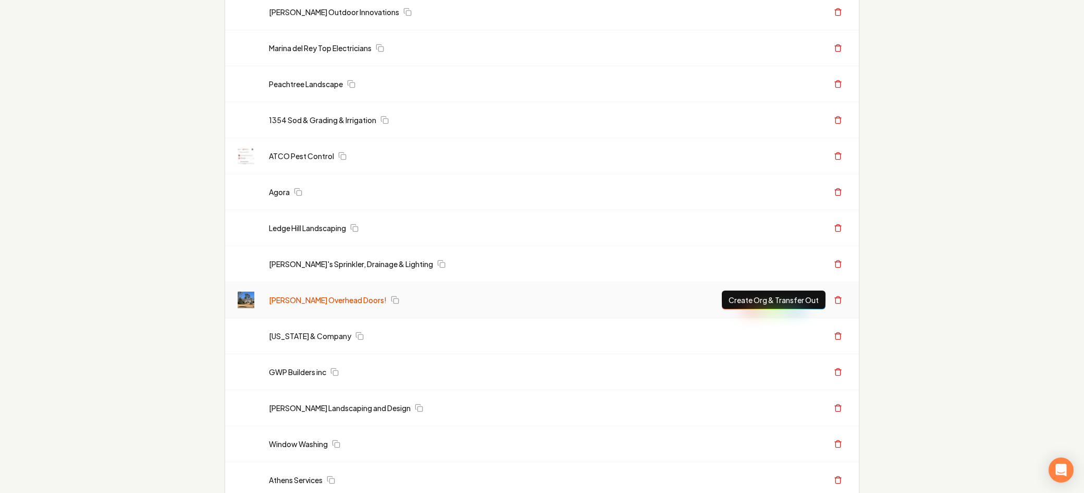
click at [328, 298] on link "[PERSON_NAME] Overhead Doors!" at bounding box center [328, 299] width 118 height 10
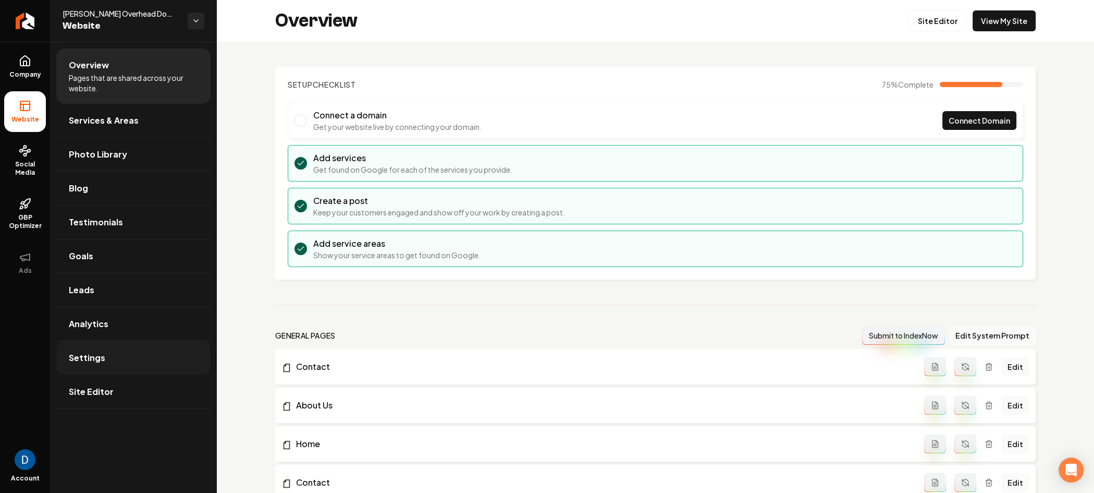
click at [170, 368] on link "Settings" at bounding box center [133, 357] width 154 height 33
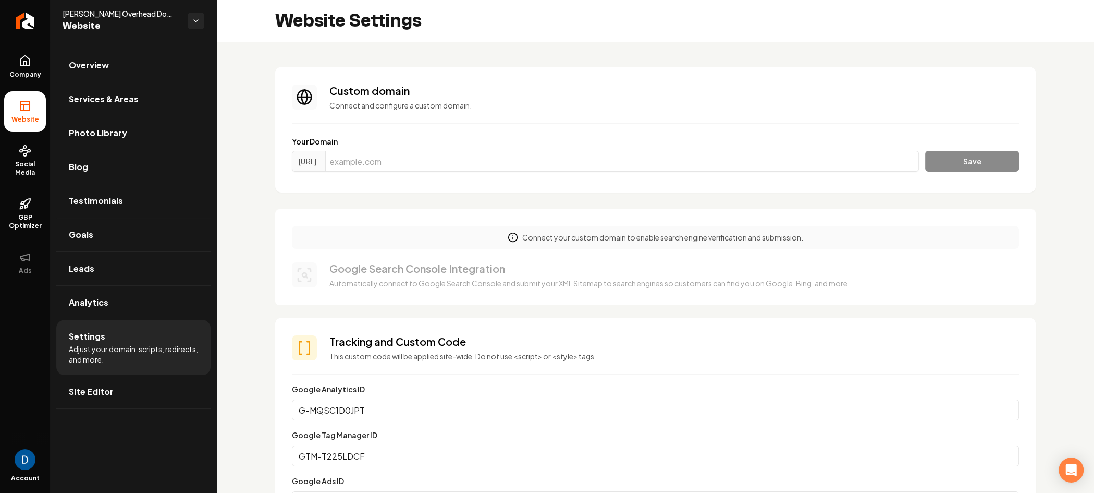
scroll to position [18, 0]
click at [450, 161] on input "Main content area" at bounding box center [622, 161] width 594 height 21
